Goal: Information Seeking & Learning: Learn about a topic

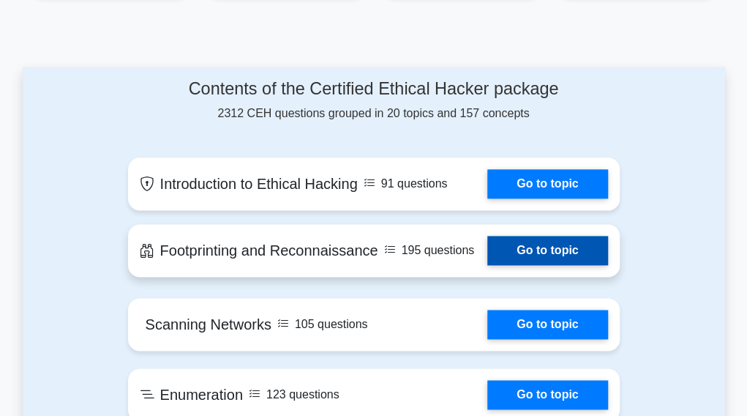
scroll to position [659, 0]
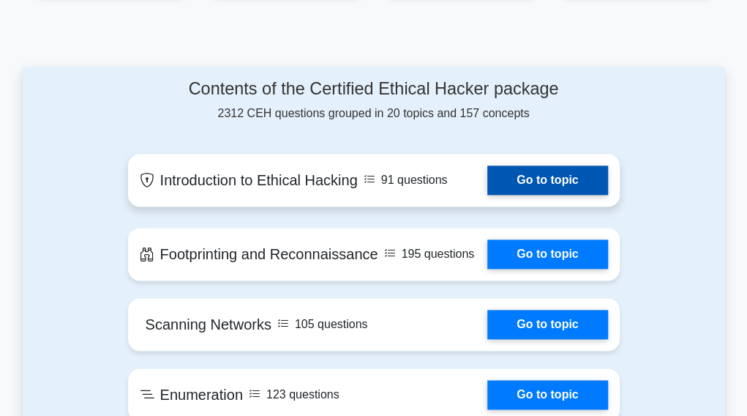
click at [596, 176] on link "Go to topic" at bounding box center [548, 179] width 120 height 29
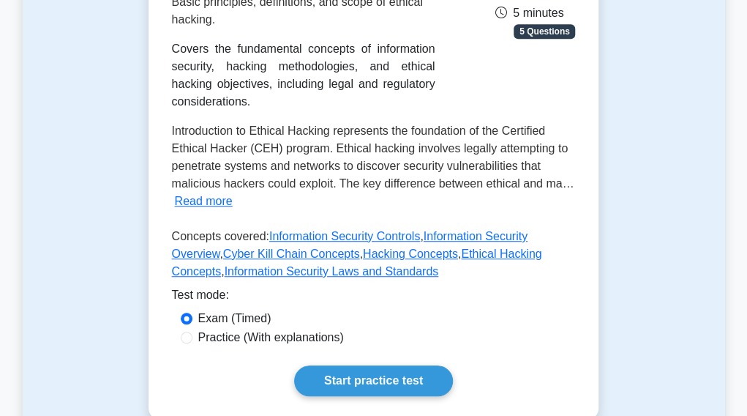
scroll to position [293, 0]
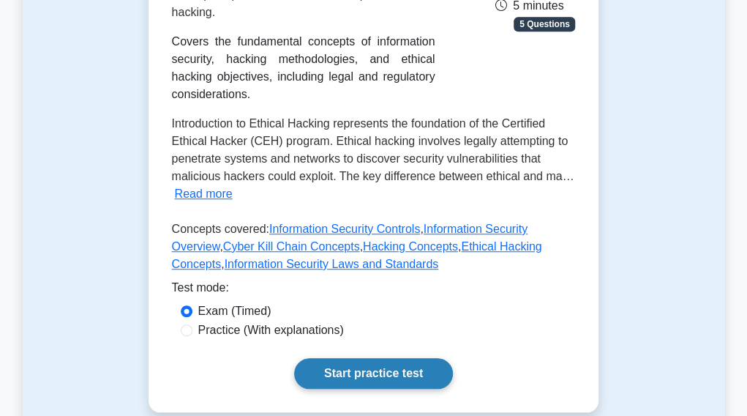
click at [407, 361] on link "Start practice test" at bounding box center [373, 373] width 159 height 31
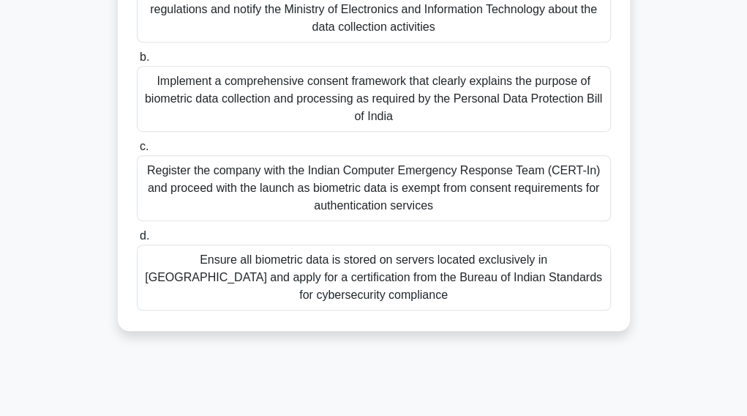
scroll to position [375, 0]
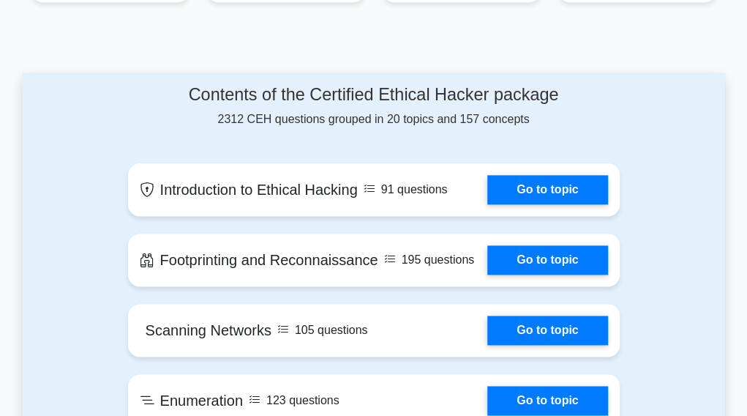
scroll to position [659, 0]
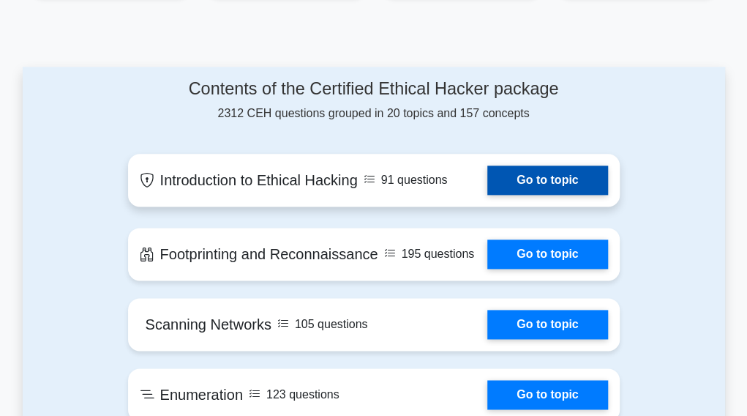
click at [534, 172] on link "Go to topic" at bounding box center [548, 179] width 120 height 29
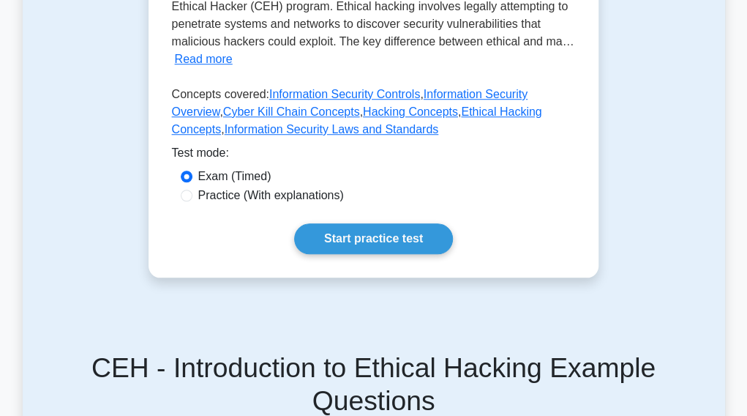
scroll to position [439, 0]
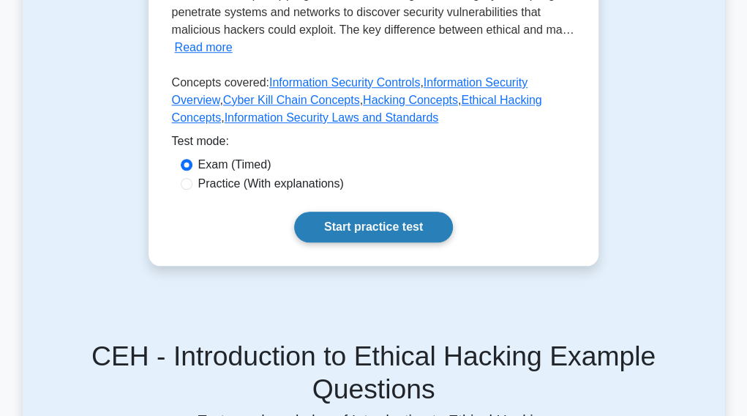
click at [343, 234] on link "Start practice test" at bounding box center [373, 227] width 159 height 31
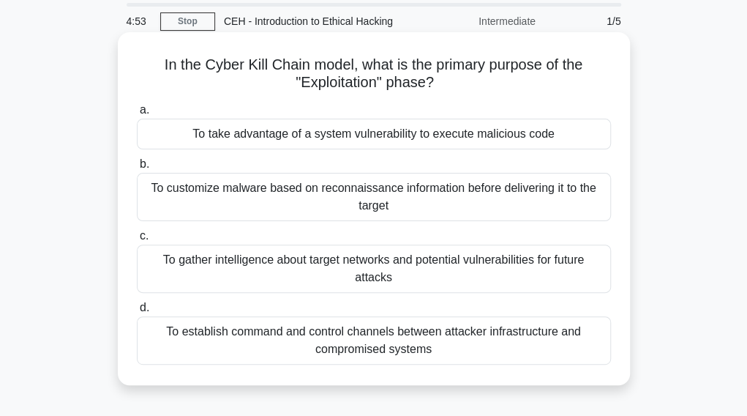
scroll to position [73, 0]
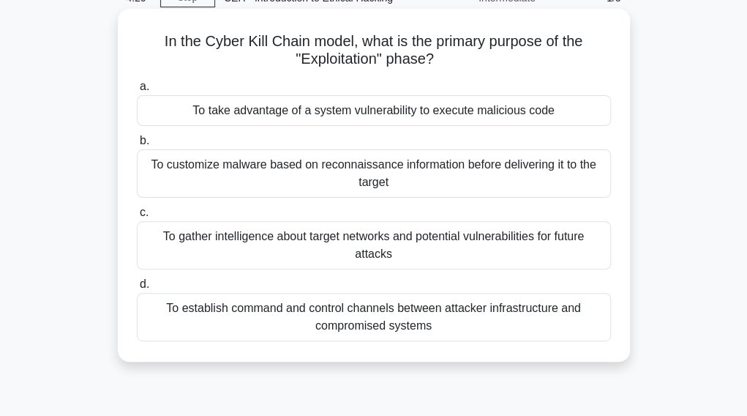
click at [388, 112] on div "To take advantage of a system vulnerability to execute malicious code" at bounding box center [374, 110] width 474 height 31
click at [137, 92] on input "a. To take advantage of a system vulnerability to execute malicious code" at bounding box center [137, 87] width 0 height 10
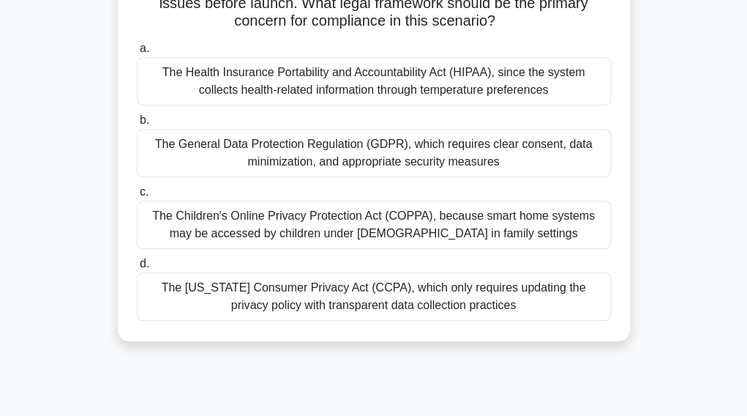
scroll to position [293, 0]
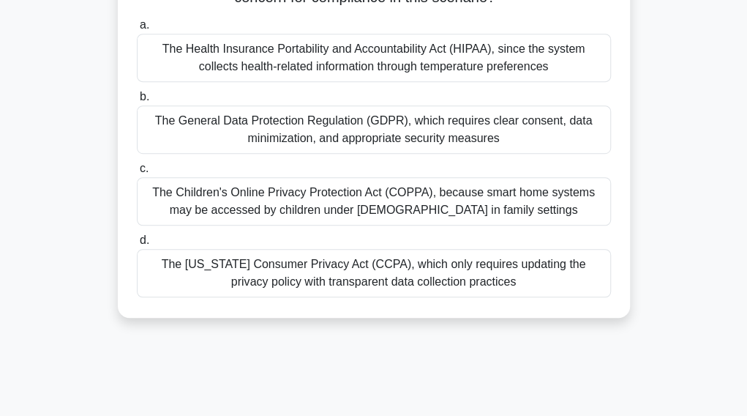
click at [405, 257] on div "The [US_STATE] Consumer Privacy Act (CCPA), which only requires updating the pr…" at bounding box center [374, 273] width 474 height 48
click at [137, 245] on input "d. The [US_STATE] Consumer Privacy Act (CCPA), which only requires updating the…" at bounding box center [137, 241] width 0 height 10
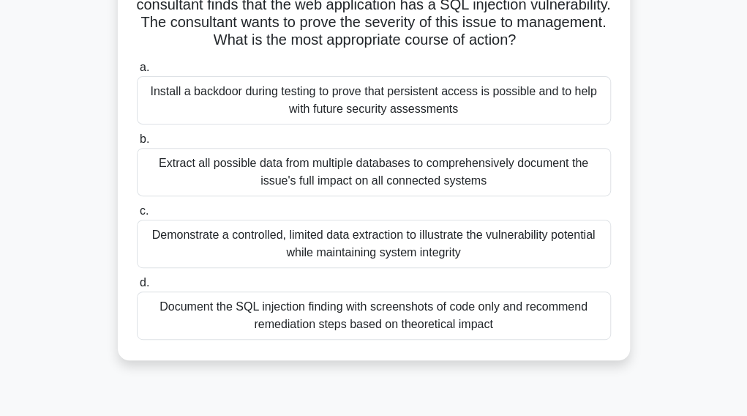
scroll to position [167, 0]
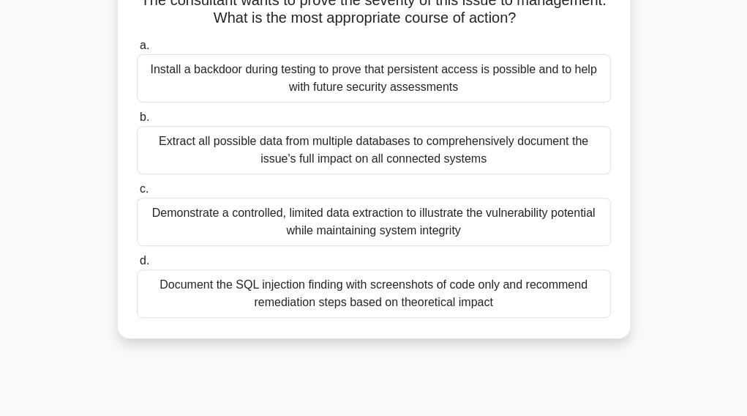
click at [423, 312] on div "Document the SQL injection finding with screenshots of code only and recommend …" at bounding box center [374, 293] width 474 height 48
click at [137, 266] on input "d. Document the SQL injection finding with screenshots of code only and recomme…" at bounding box center [137, 261] width 0 height 10
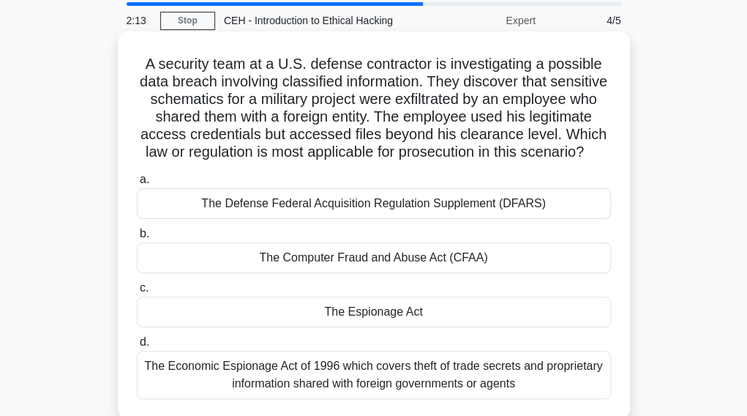
scroll to position [73, 0]
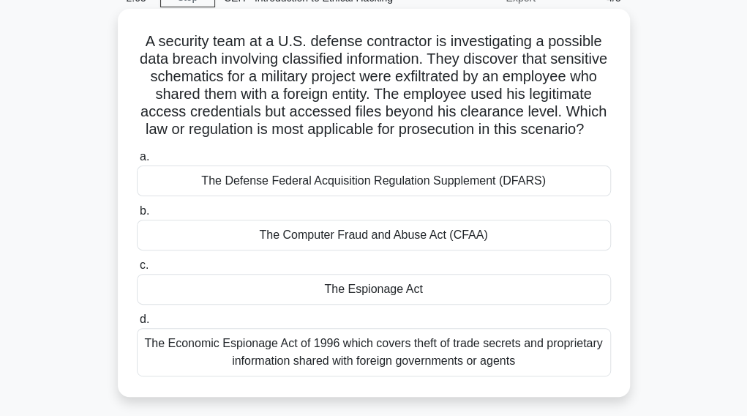
click at [325, 376] on div "The Economic Espionage Act of 1996 which covers theft of trade secrets and prop…" at bounding box center [374, 352] width 474 height 48
click at [137, 324] on input "d. The Economic Espionage Act of 1996 which covers theft of trade secrets and p…" at bounding box center [137, 320] width 0 height 10
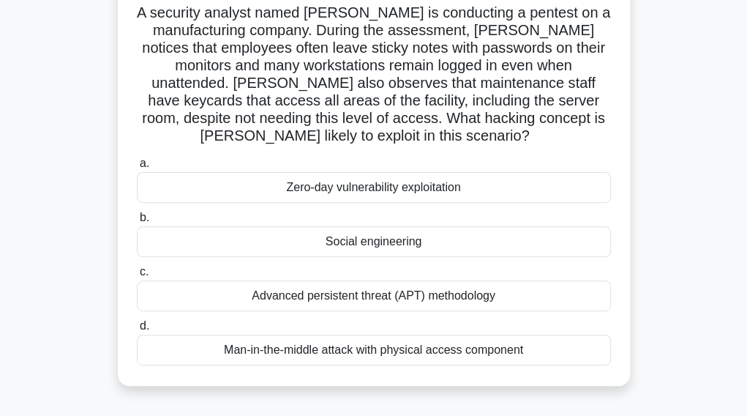
scroll to position [146, 0]
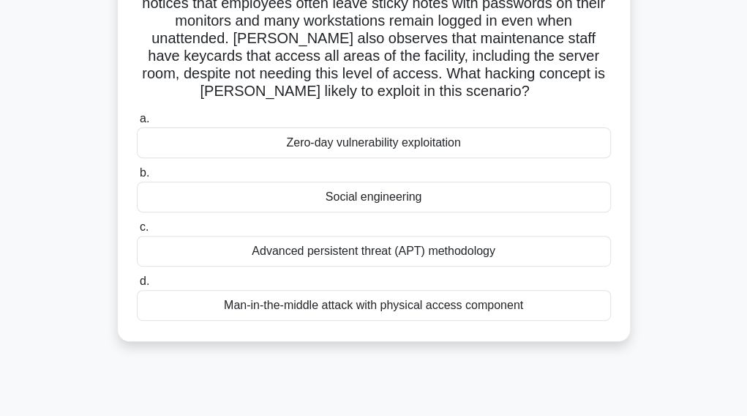
click at [317, 148] on div "Zero-day vulnerability exploitation" at bounding box center [374, 142] width 474 height 31
click at [137, 124] on input "a. Zero-day vulnerability exploitation" at bounding box center [137, 119] width 0 height 10
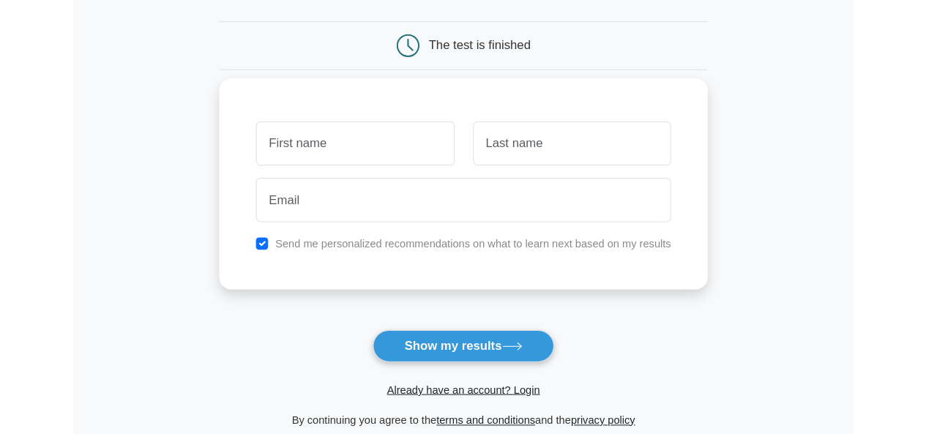
scroll to position [146, 0]
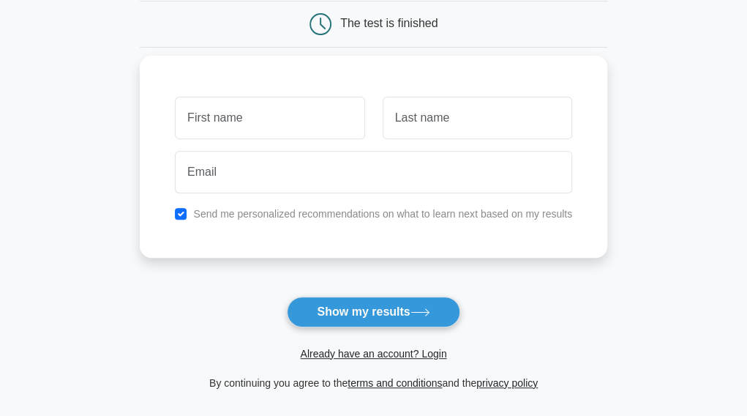
click at [264, 121] on input "text" at bounding box center [270, 118] width 190 height 42
type input "cyber"
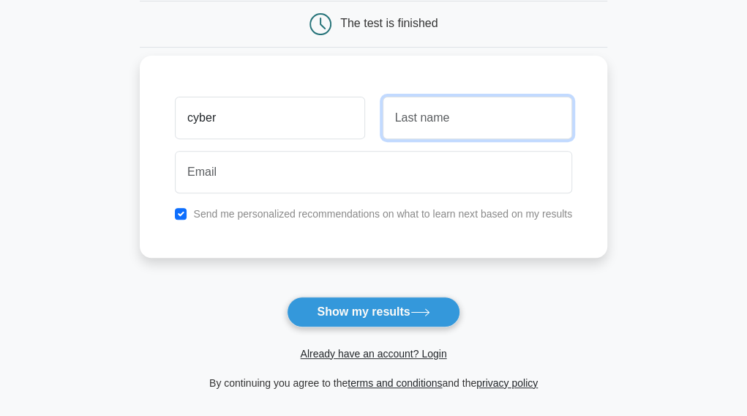
click at [494, 131] on input "text" at bounding box center [478, 118] width 190 height 42
type input "student"
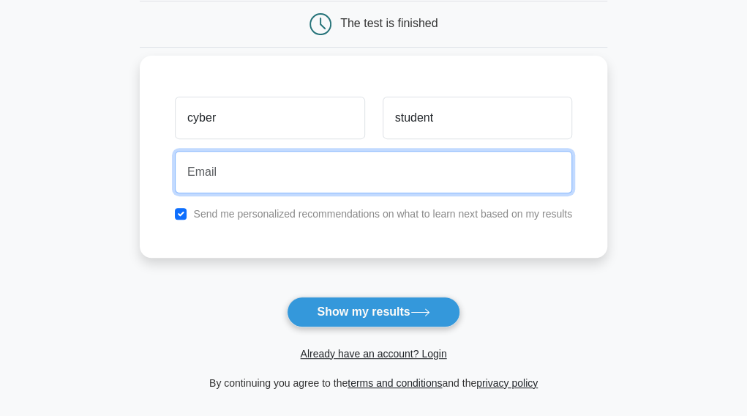
click at [320, 187] on input "email" at bounding box center [373, 172] width 397 height 42
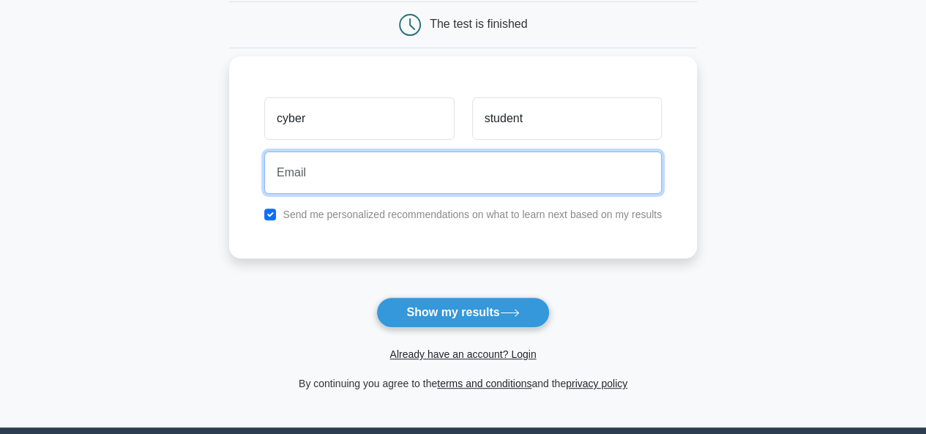
click at [365, 164] on input "email" at bounding box center [462, 173] width 397 height 42
type input "c66022224@gmail.com"
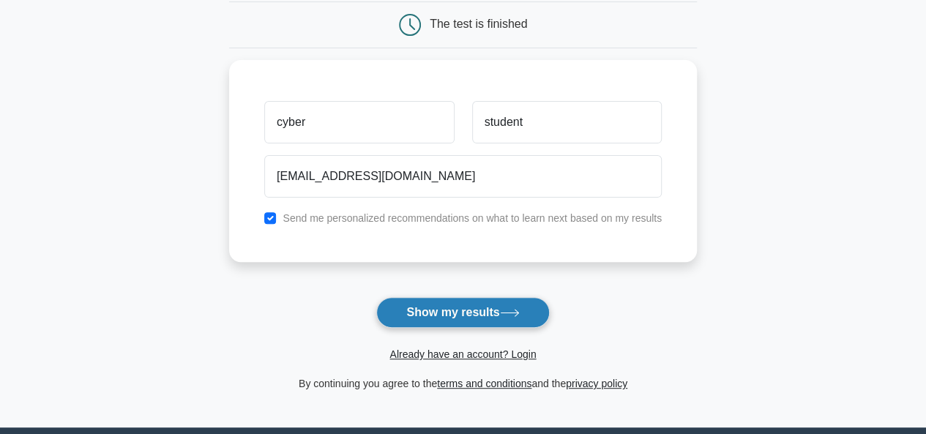
click at [439, 307] on button "Show my results" at bounding box center [462, 312] width 173 height 31
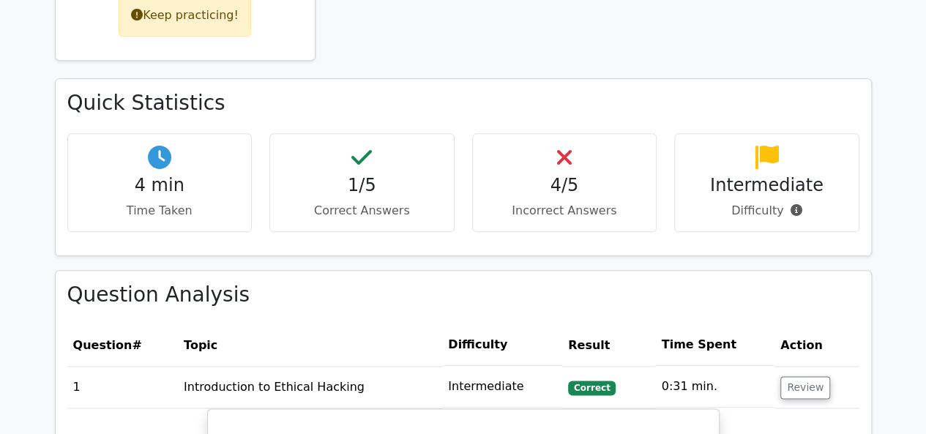
scroll to position [732, 0]
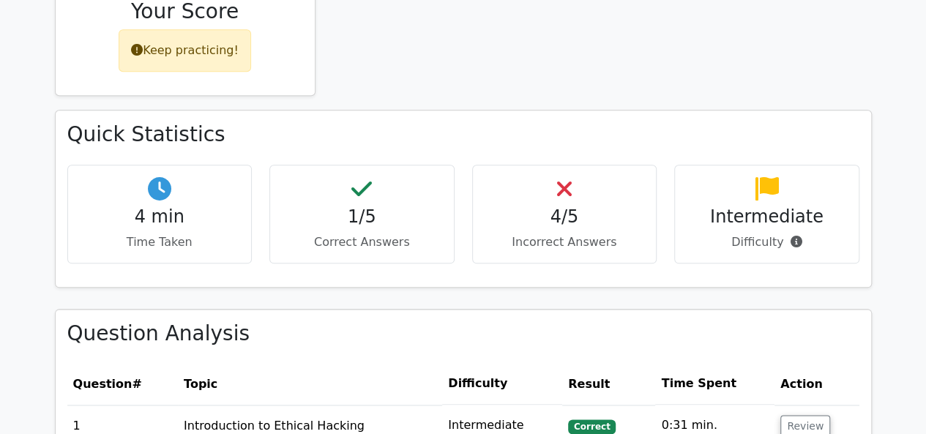
click at [567, 234] on p "Incorrect Answers" at bounding box center [565, 243] width 160 height 18
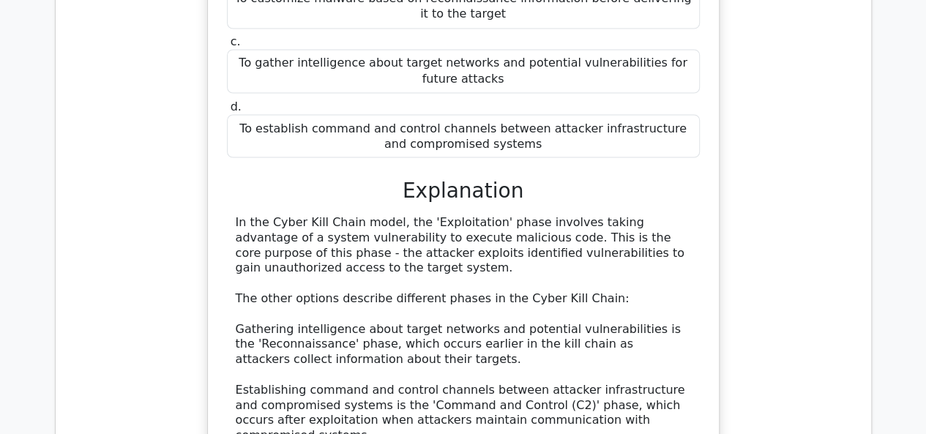
scroll to position [1610, 0]
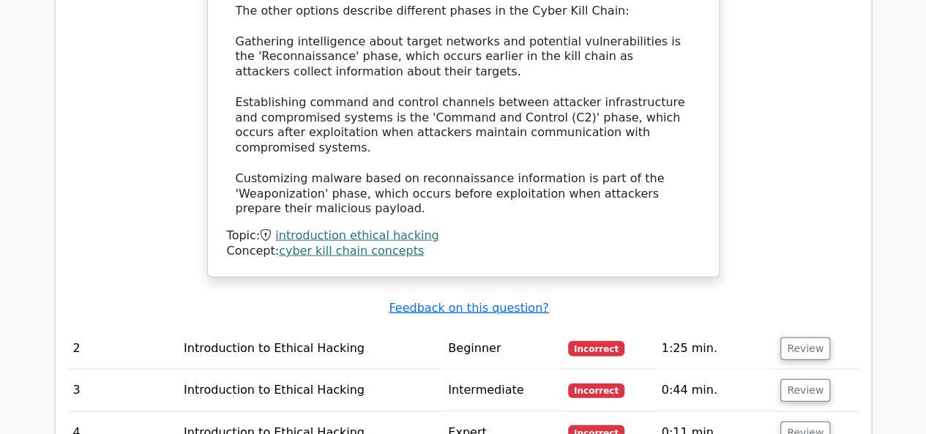
click at [250, 328] on td "Introduction to Ethical Hacking" at bounding box center [310, 349] width 264 height 42
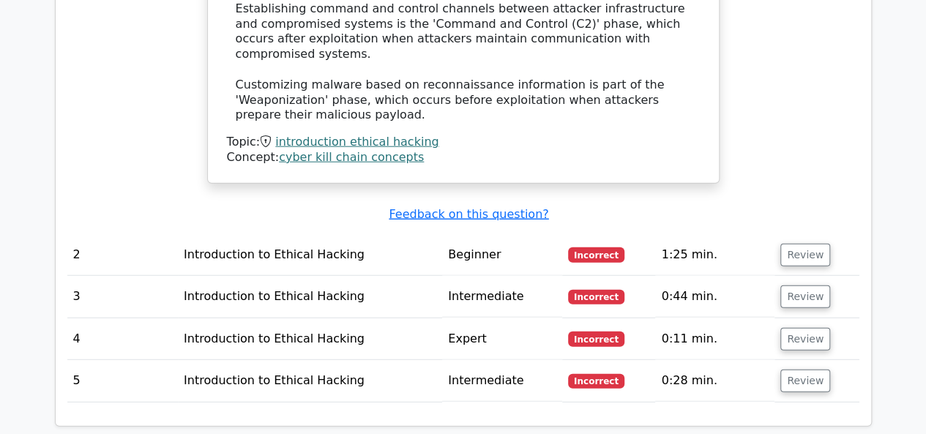
scroll to position [1757, 0]
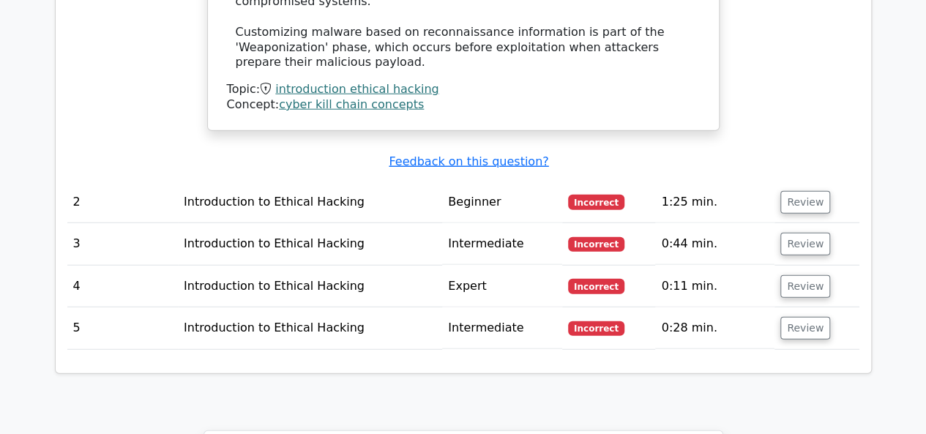
click at [722, 182] on td "1:25 min." at bounding box center [714, 203] width 119 height 42
click at [820, 191] on button "Review" at bounding box center [805, 202] width 50 height 23
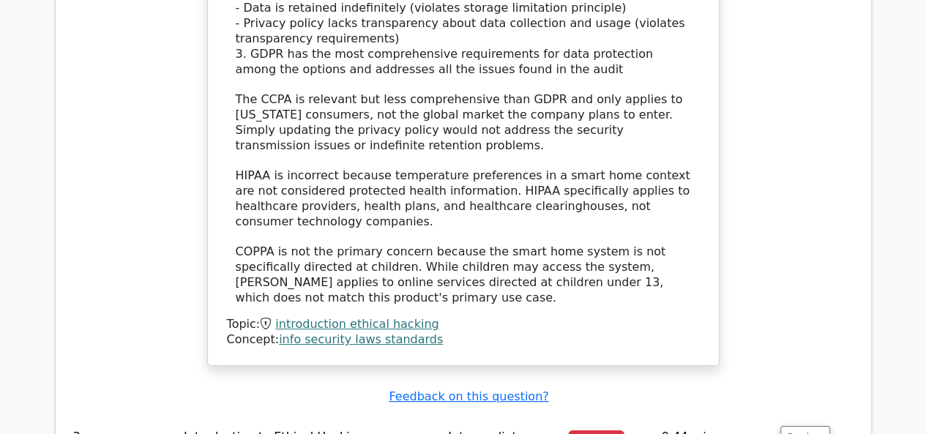
scroll to position [2928, 0]
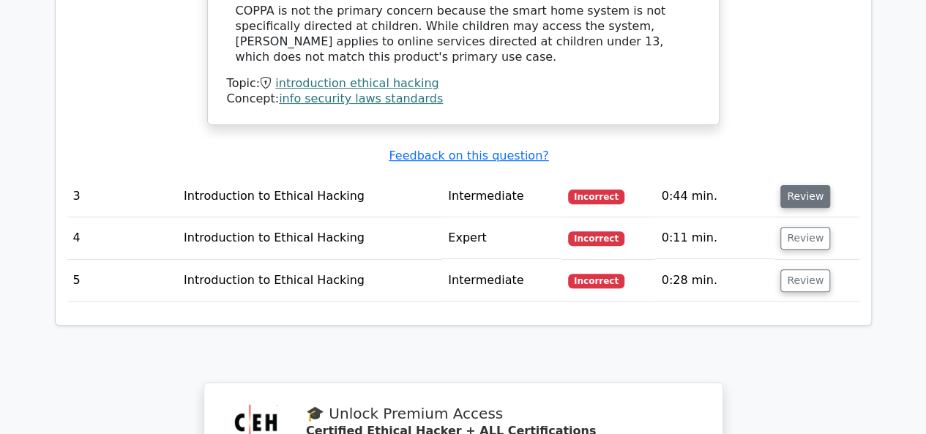
click at [807, 185] on button "Review" at bounding box center [805, 196] width 50 height 23
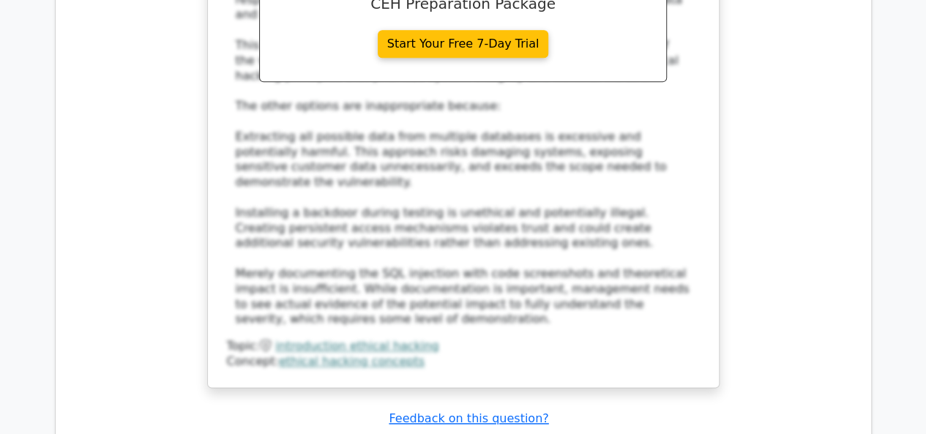
scroll to position [3807, 0]
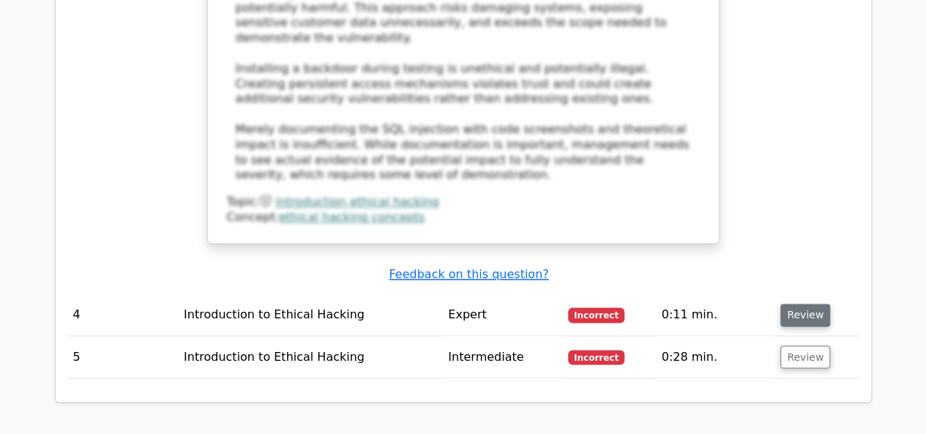
click at [805, 304] on button "Review" at bounding box center [805, 315] width 50 height 23
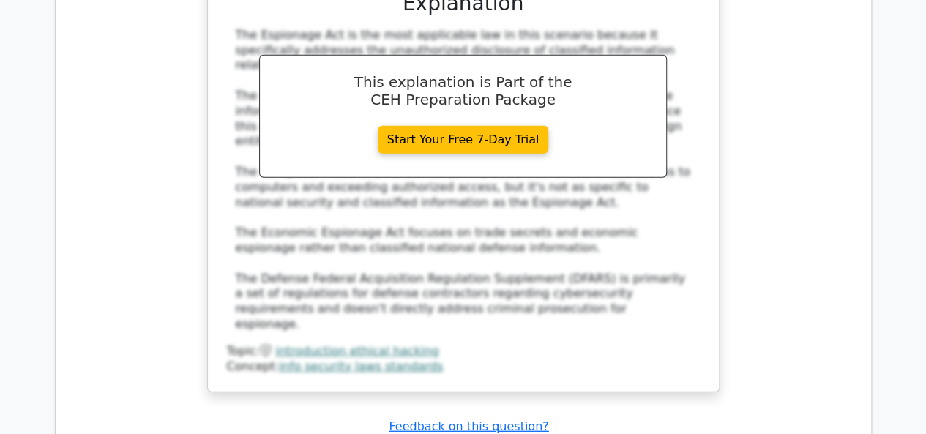
scroll to position [4539, 0]
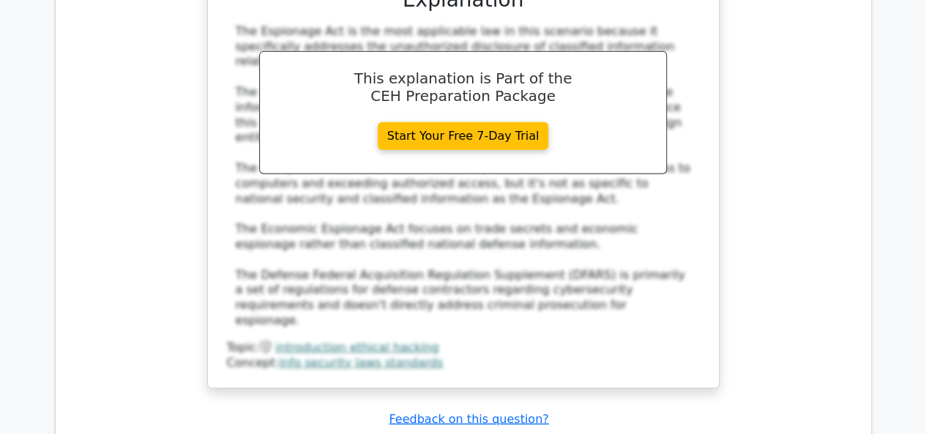
drag, startPoint x: 796, startPoint y: 304, endPoint x: 744, endPoint y: 299, distance: 52.2
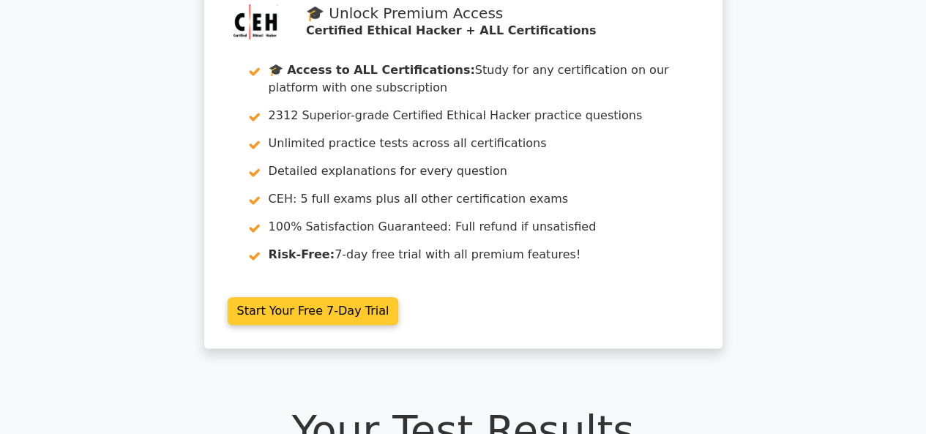
scroll to position [0, 0]
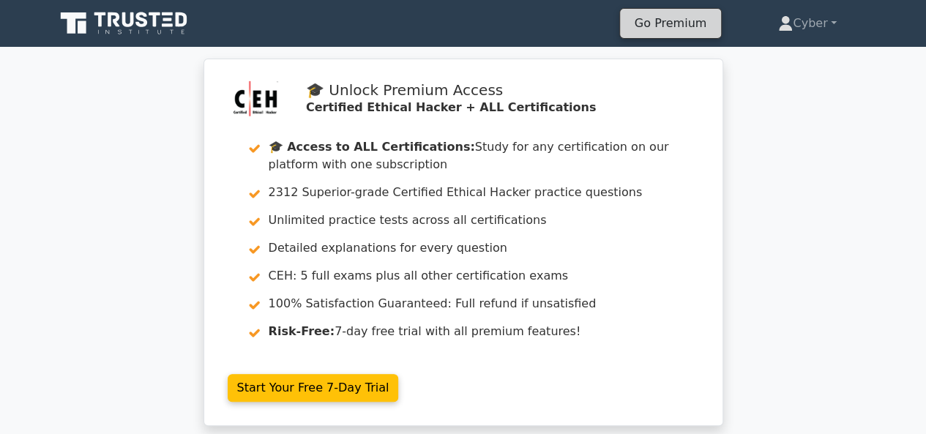
click at [679, 29] on link "Go Premium" at bounding box center [670, 23] width 89 height 20
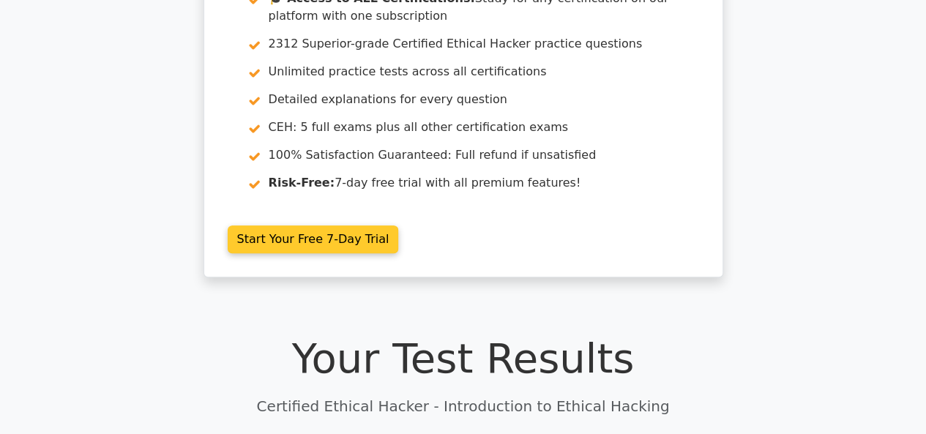
scroll to position [146, 0]
